Goal: Information Seeking & Learning: Find specific fact

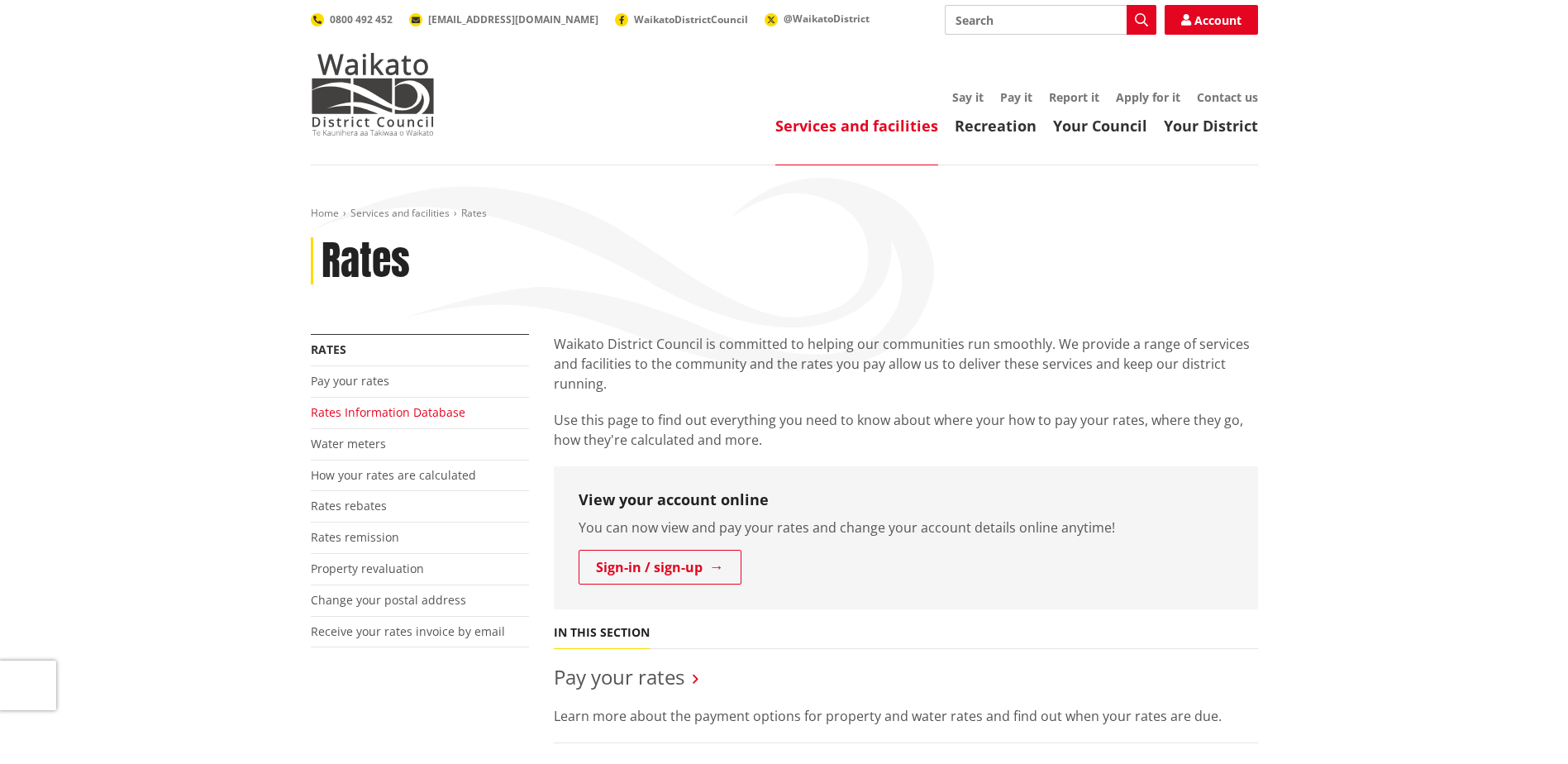
click at [417, 410] on link "Rates Information Database" at bounding box center [389, 412] width 155 height 16
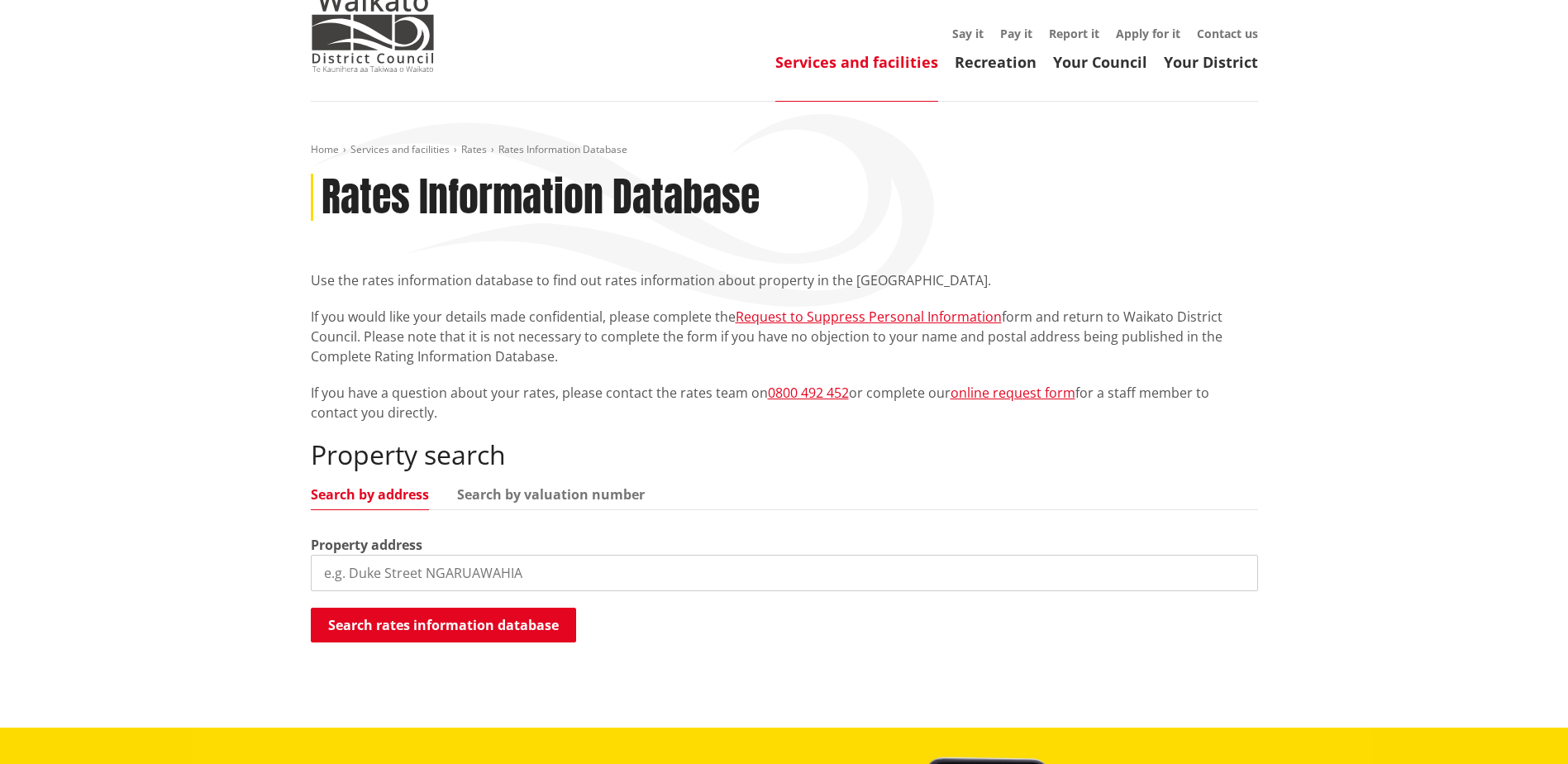
scroll to position [166, 0]
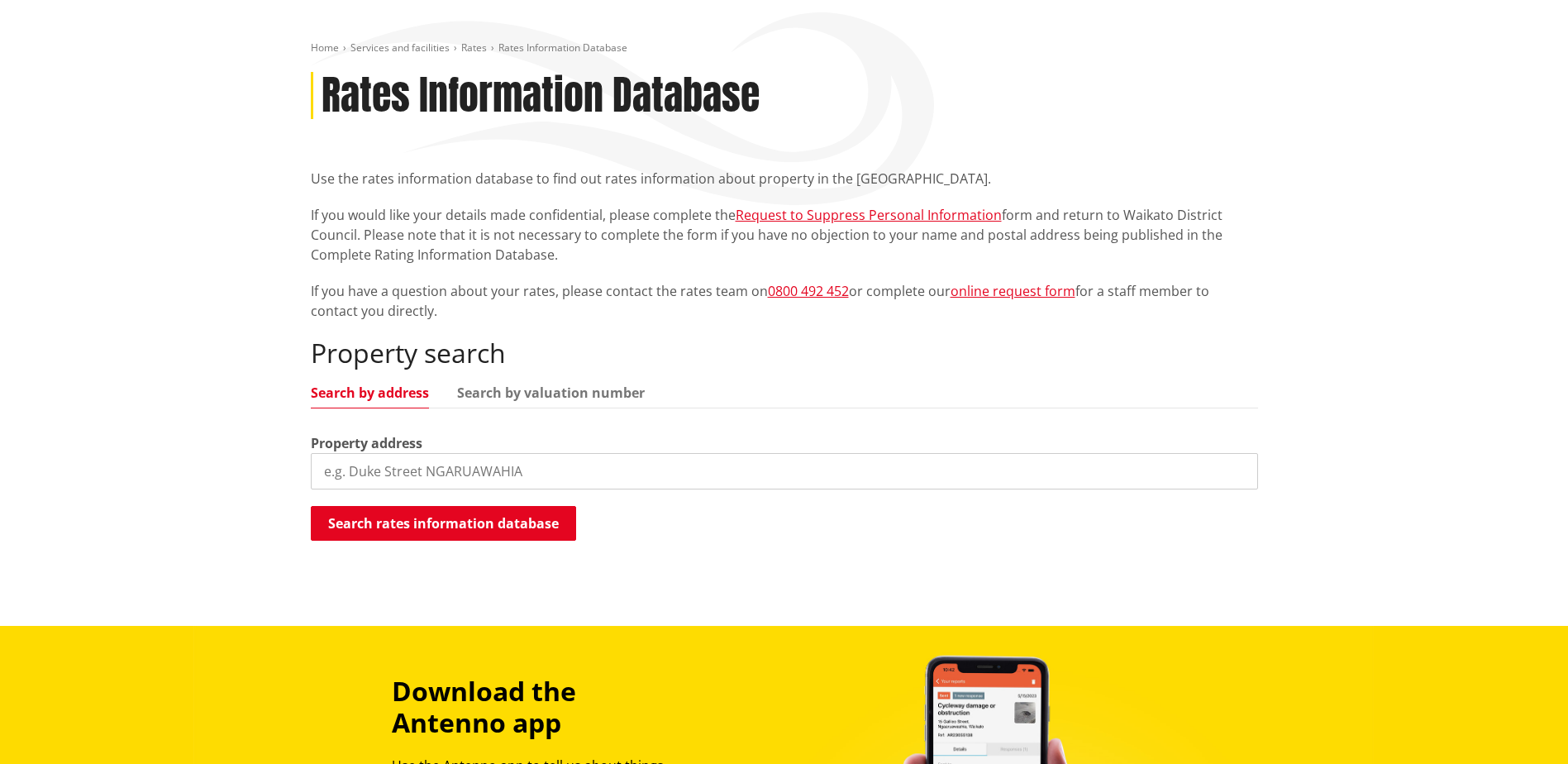
click at [673, 469] on input "search" at bounding box center [785, 471] width 947 height 37
drag, startPoint x: 531, startPoint y: 524, endPoint x: 539, endPoint y: 523, distance: 8.1
click at [532, 523] on button "Search rates information database" at bounding box center [444, 523] width 265 height 35
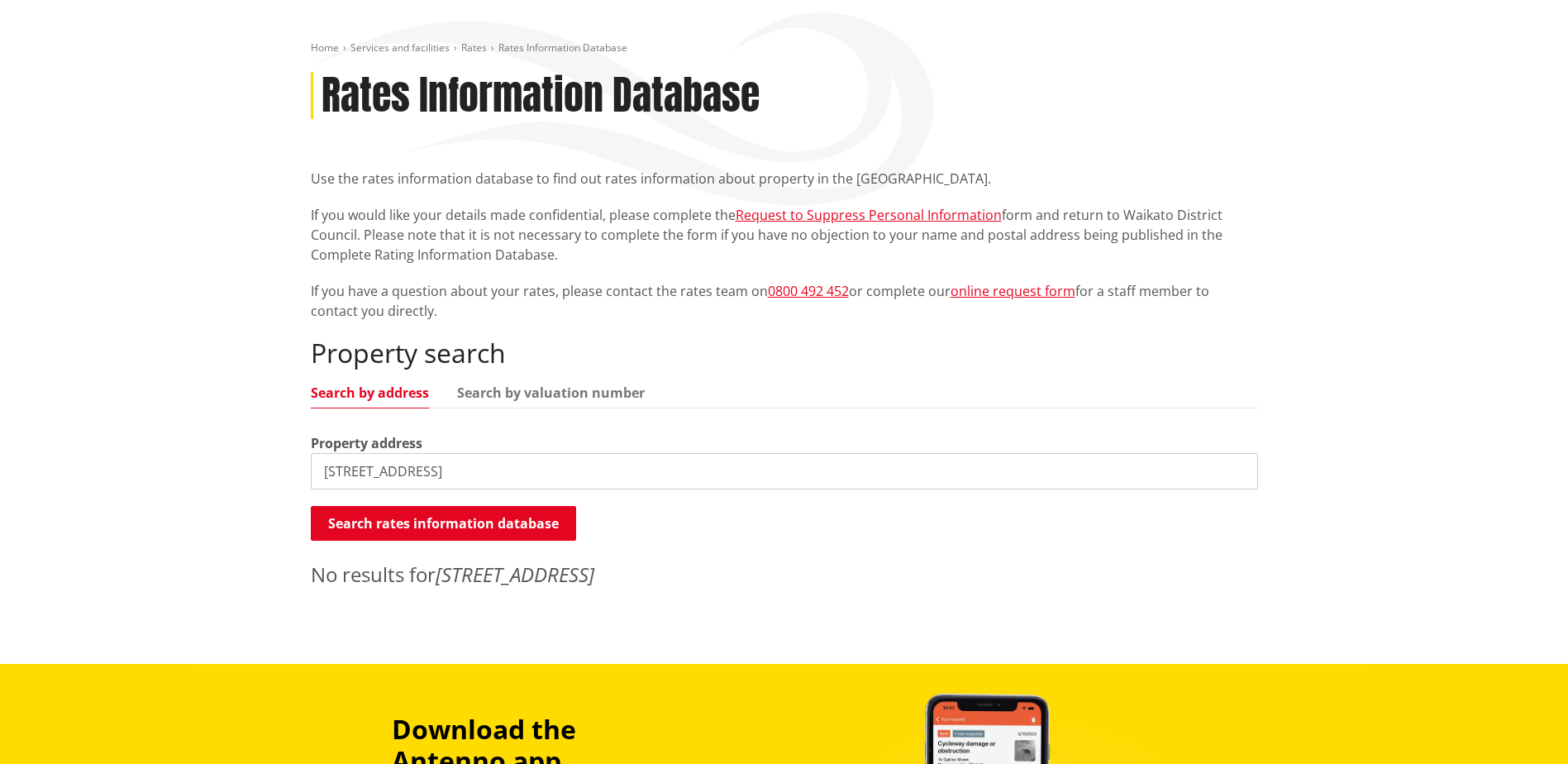
click at [481, 465] on input "30 Kowhai Avenue" at bounding box center [785, 471] width 947 height 37
type input "3"
type input "30 Kowhai Avenue, Kaiaua"
